Goal: Find specific page/section: Find specific page/section

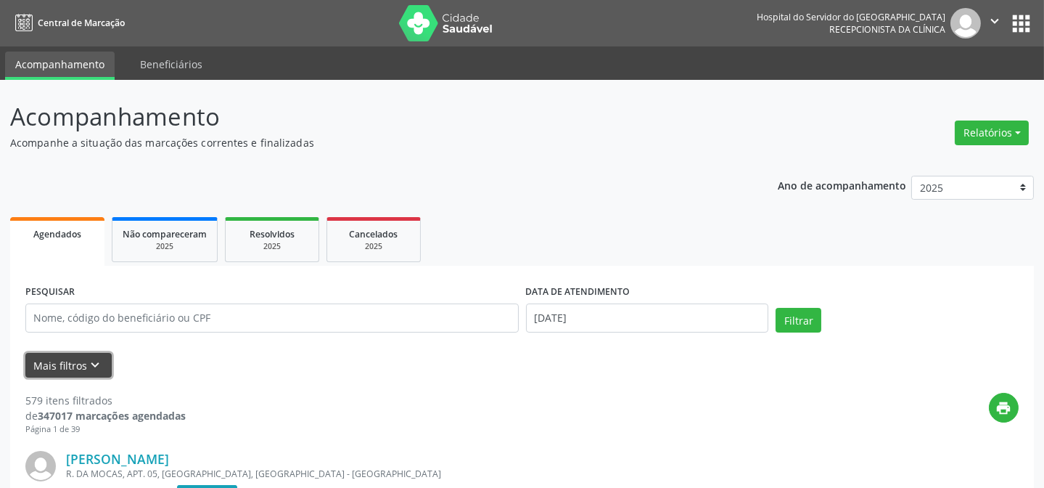
click at [61, 355] on button "Mais filtros keyboard_arrow_down" at bounding box center [68, 365] width 86 height 25
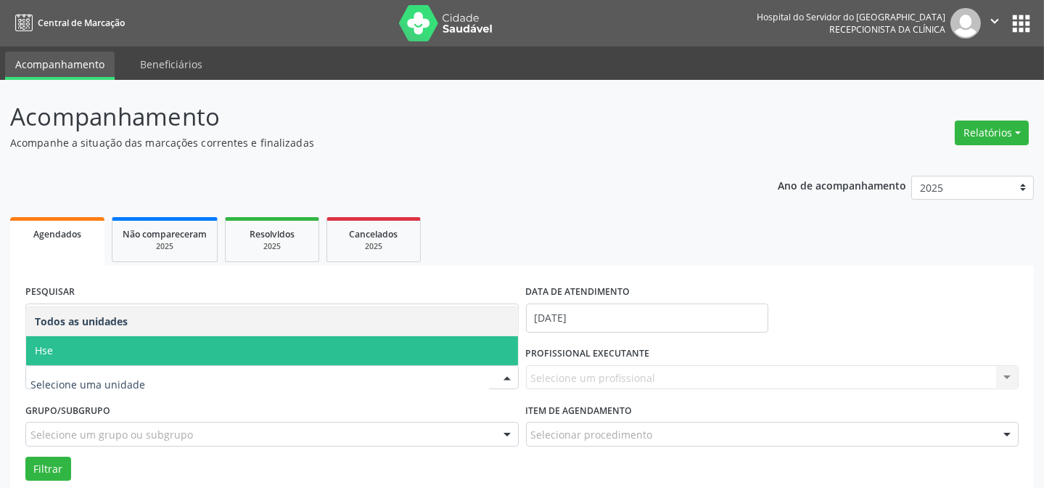
click at [100, 348] on span "Hse" at bounding box center [272, 350] width 492 height 29
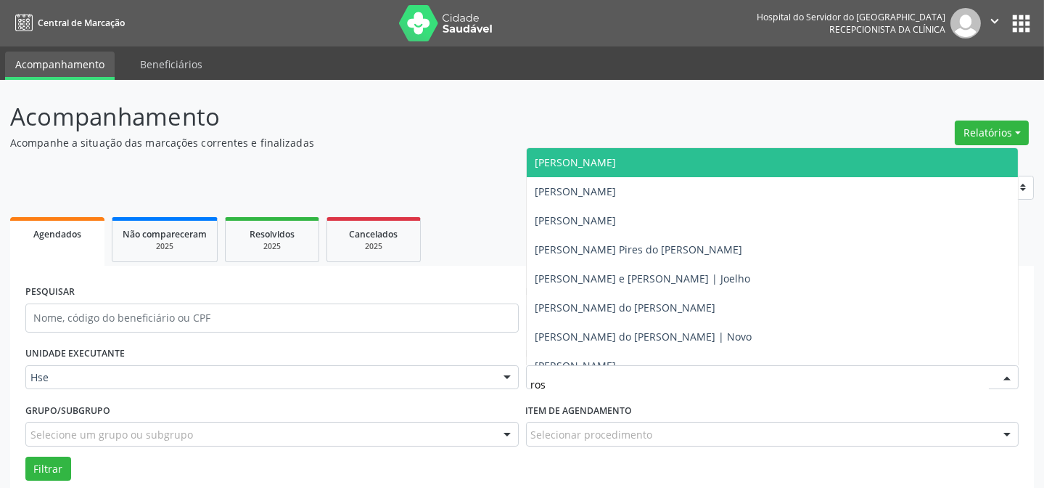
type input "rost"
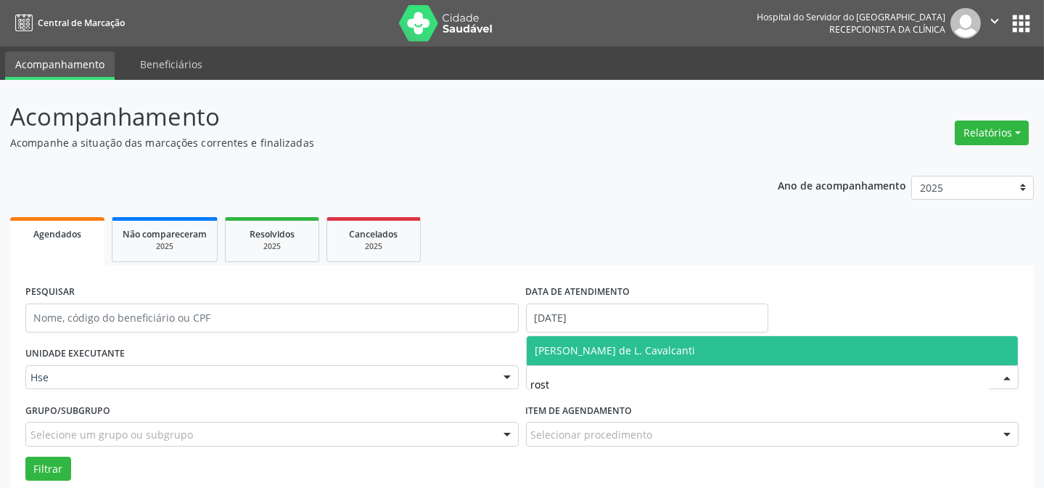
click at [566, 349] on span "[PERSON_NAME] de L. Cavalcanti" at bounding box center [615, 350] width 160 height 14
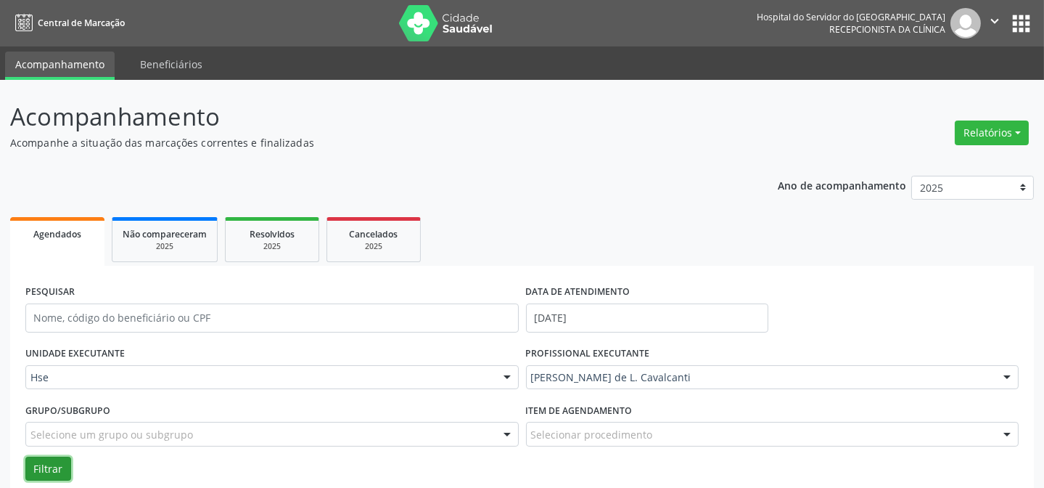
click at [59, 467] on button "Filtrar" at bounding box center [48, 468] width 46 height 25
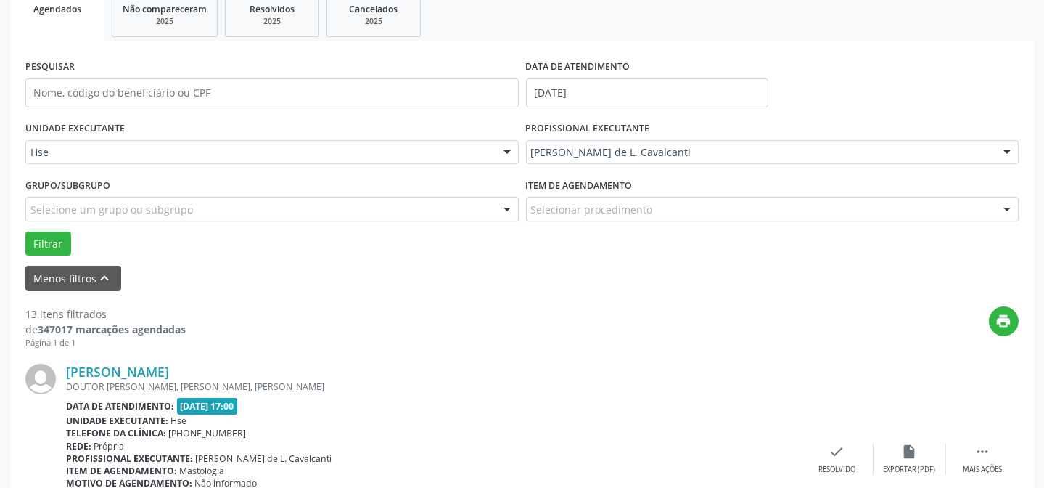
scroll to position [263, 0]
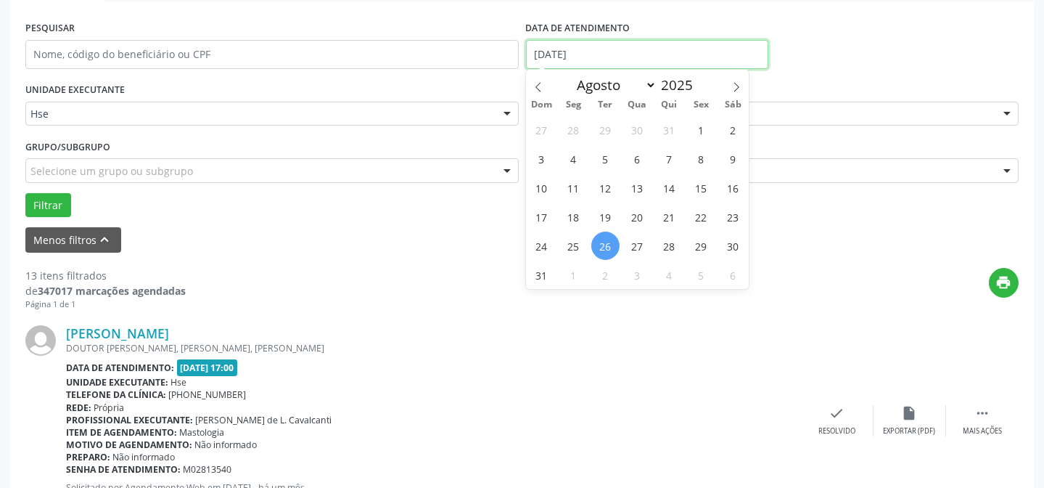
click at [559, 58] on input "[DATE]" at bounding box center [647, 54] width 243 height 29
click at [574, 254] on span "25" at bounding box center [573, 245] width 28 height 28
type input "[DATE]"
click at [573, 254] on span "25" at bounding box center [573, 245] width 28 height 28
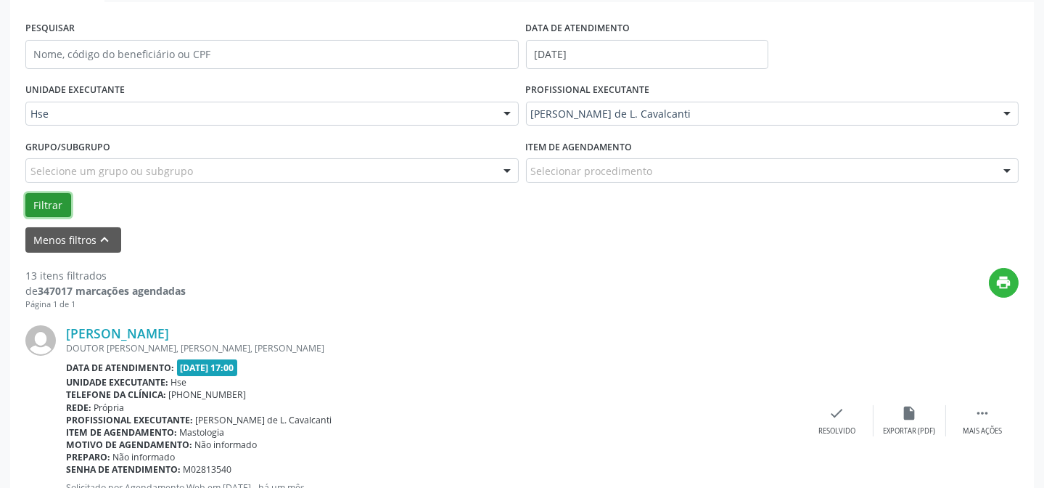
click at [29, 195] on button "Filtrar" at bounding box center [48, 205] width 46 height 25
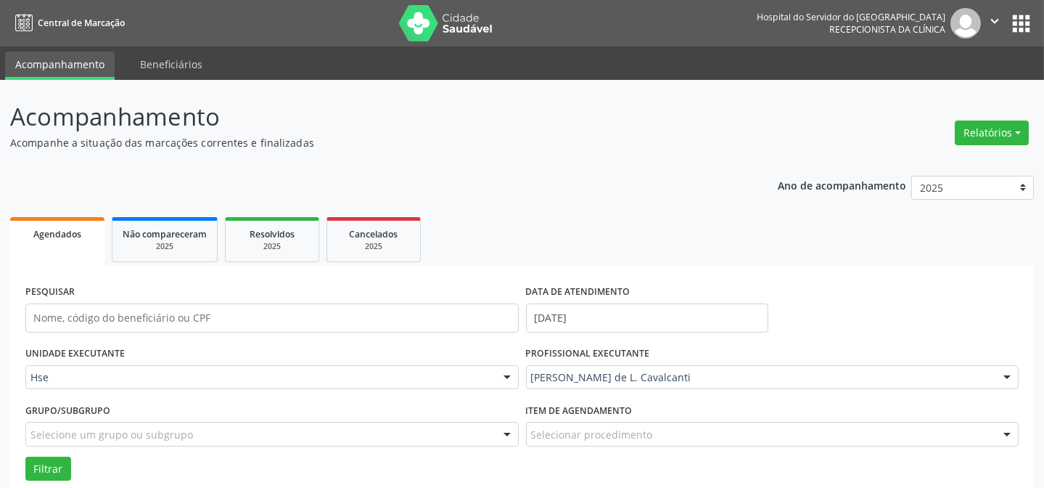
scroll to position [0, 0]
drag, startPoint x: 41, startPoint y: 462, endPoint x: 49, endPoint y: 435, distance: 28.0
click at [43, 458] on button "Filtrar" at bounding box center [48, 468] width 46 height 25
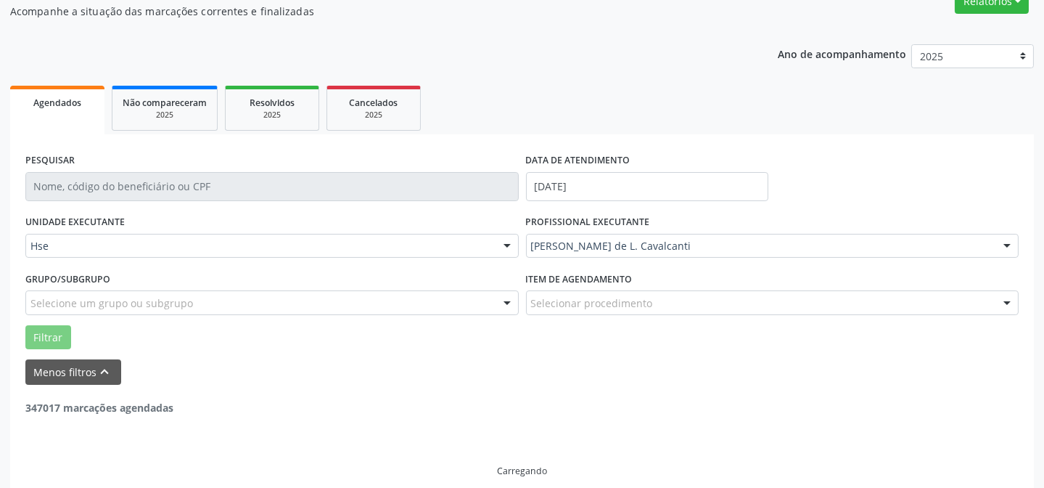
scroll to position [98, 0]
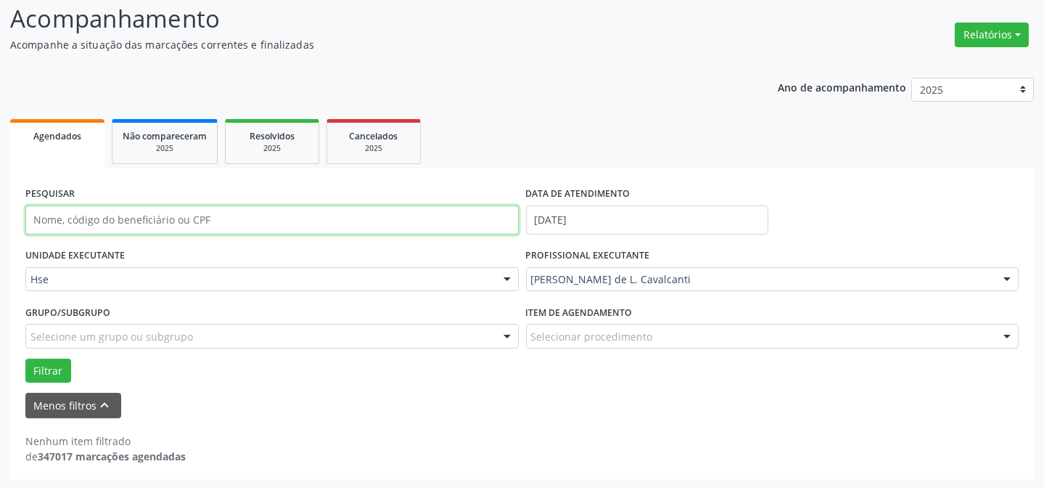
click at [95, 214] on input "text" at bounding box center [271, 219] width 493 height 29
type input "18788351491"
click at [25, 358] on button "Filtrar" at bounding box center [48, 370] width 46 height 25
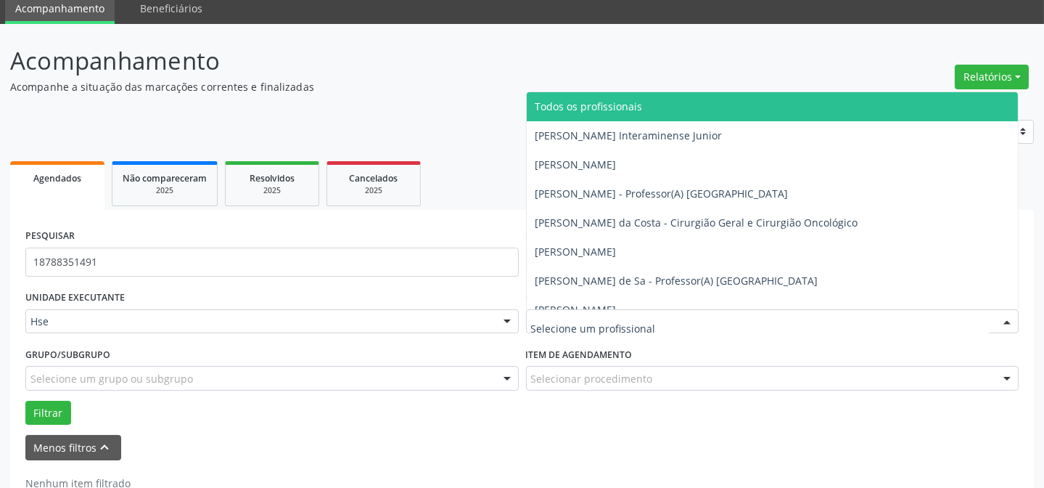
scroll to position [32, 0]
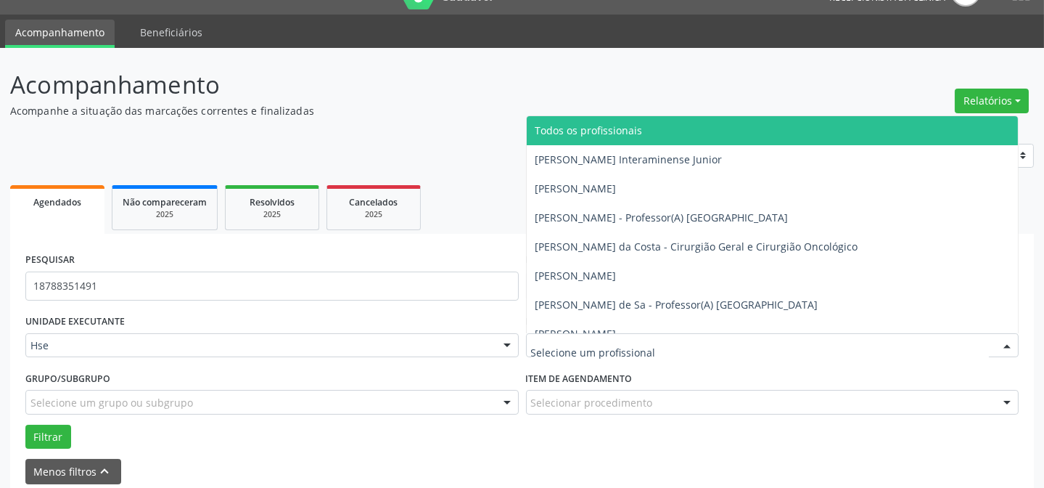
click at [592, 131] on span "Todos os profissionais" at bounding box center [588, 130] width 107 height 14
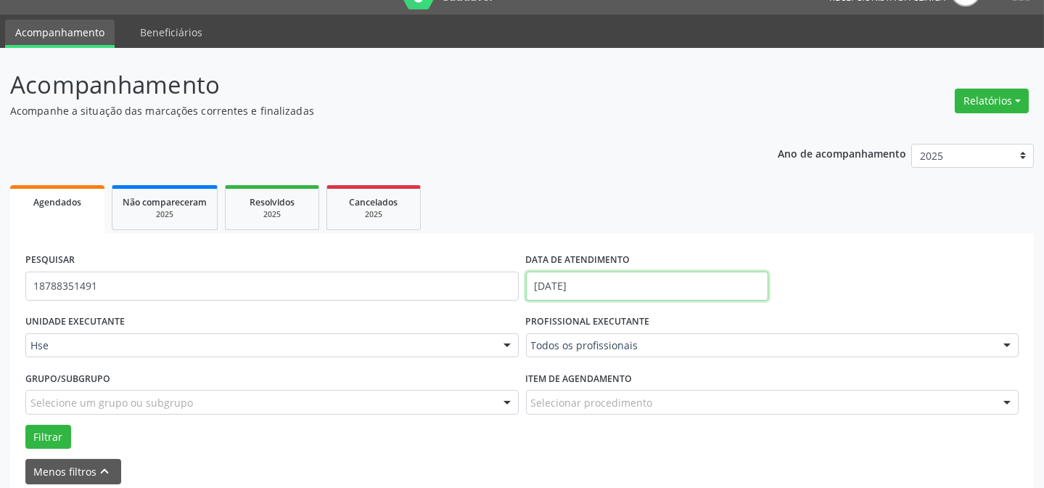
click at [585, 283] on input "[DATE]" at bounding box center [647, 285] width 243 height 29
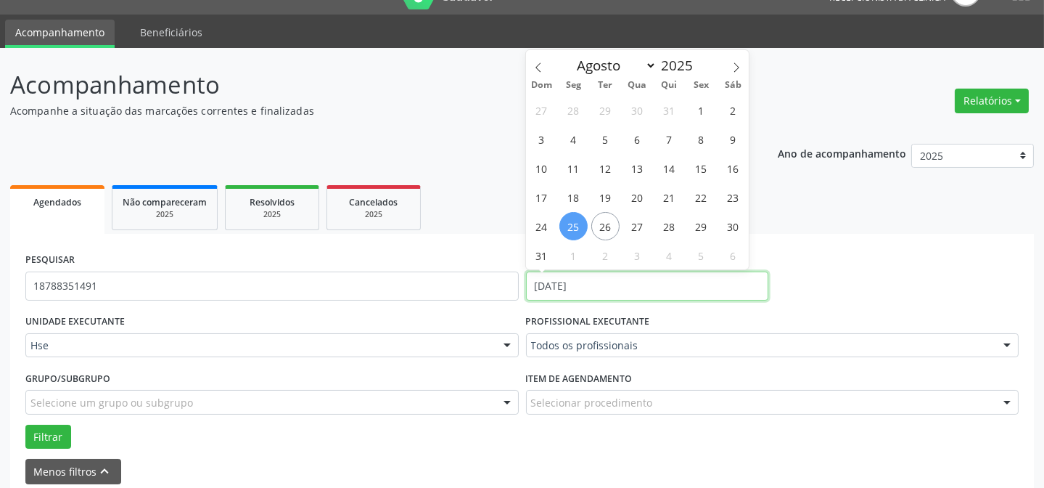
click at [606, 283] on input "[DATE]" at bounding box center [647, 285] width 243 height 29
drag, startPoint x: 618, startPoint y: 286, endPoint x: 547, endPoint y: 282, distance: 71.2
click at [547, 282] on input "[DATE]" at bounding box center [647, 285] width 243 height 29
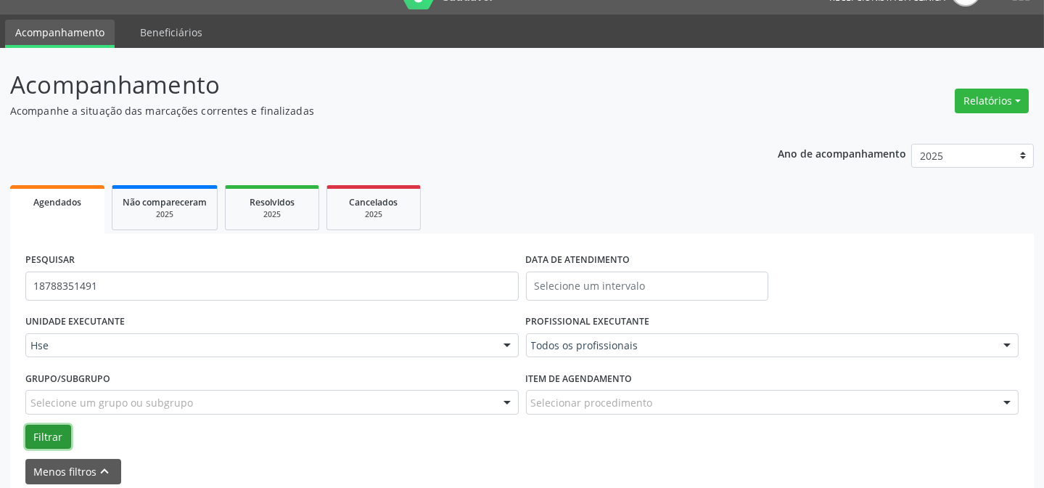
click at [51, 429] on button "Filtrar" at bounding box center [48, 436] width 46 height 25
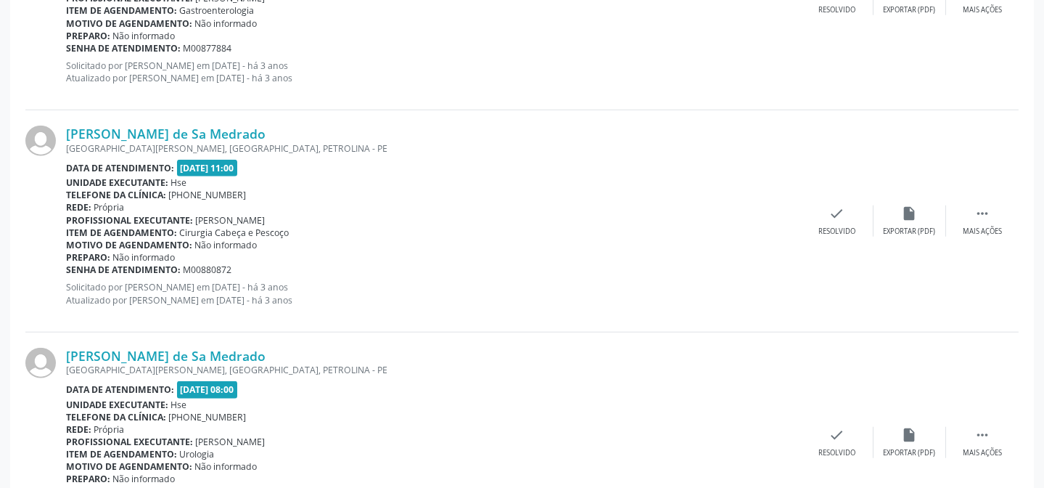
scroll to position [3472, 0]
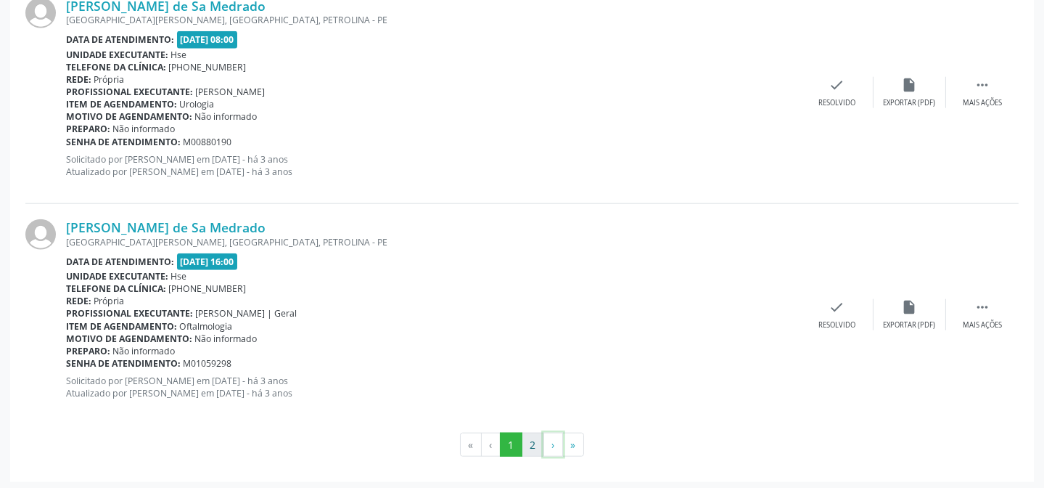
drag, startPoint x: 544, startPoint y: 435, endPoint x: 537, endPoint y: 435, distance: 7.3
click at [537, 435] on ul "« ‹ 1 2 › »" at bounding box center [521, 444] width 993 height 25
click at [530, 440] on button "2" at bounding box center [533, 444] width 22 height 25
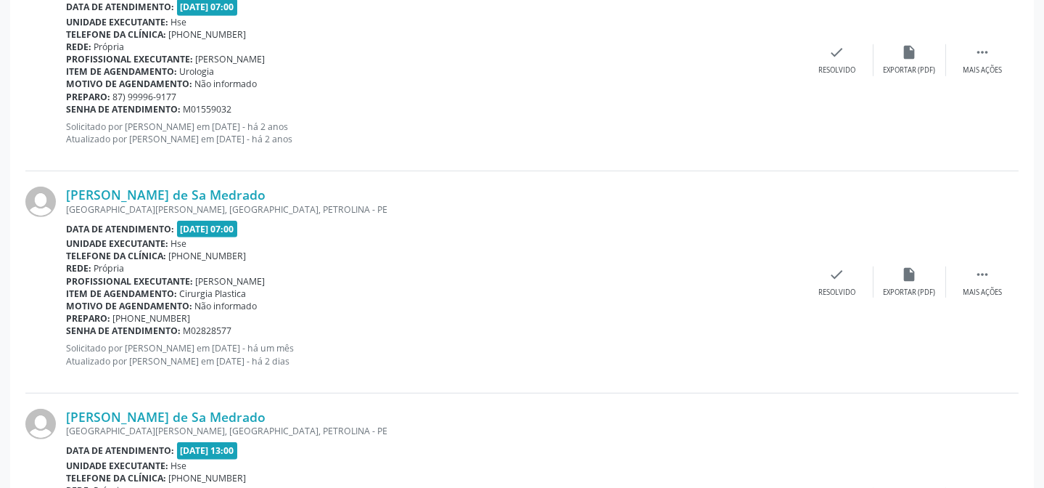
scroll to position [1945, 0]
